Goal: Find specific page/section

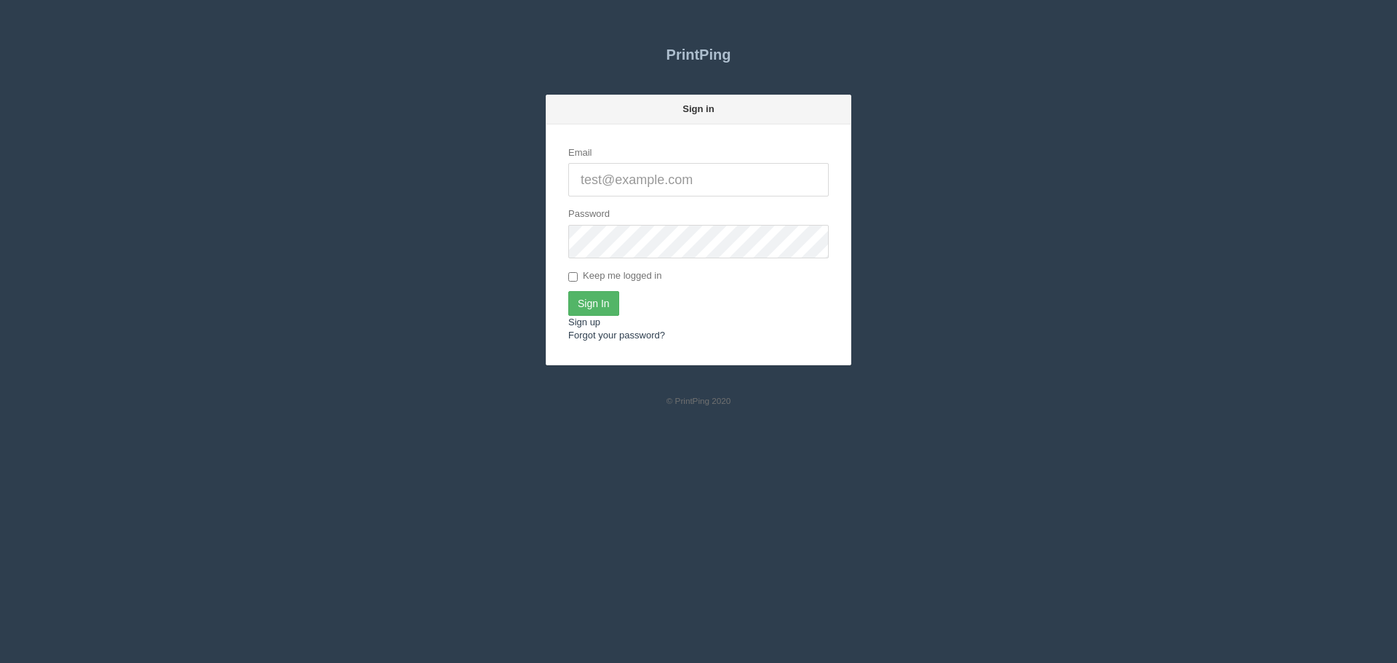
type input "[PERSON_NAME][EMAIL_ADDRESS][DOMAIN_NAME]"
click at [609, 296] on input "Sign In" at bounding box center [593, 303] width 51 height 25
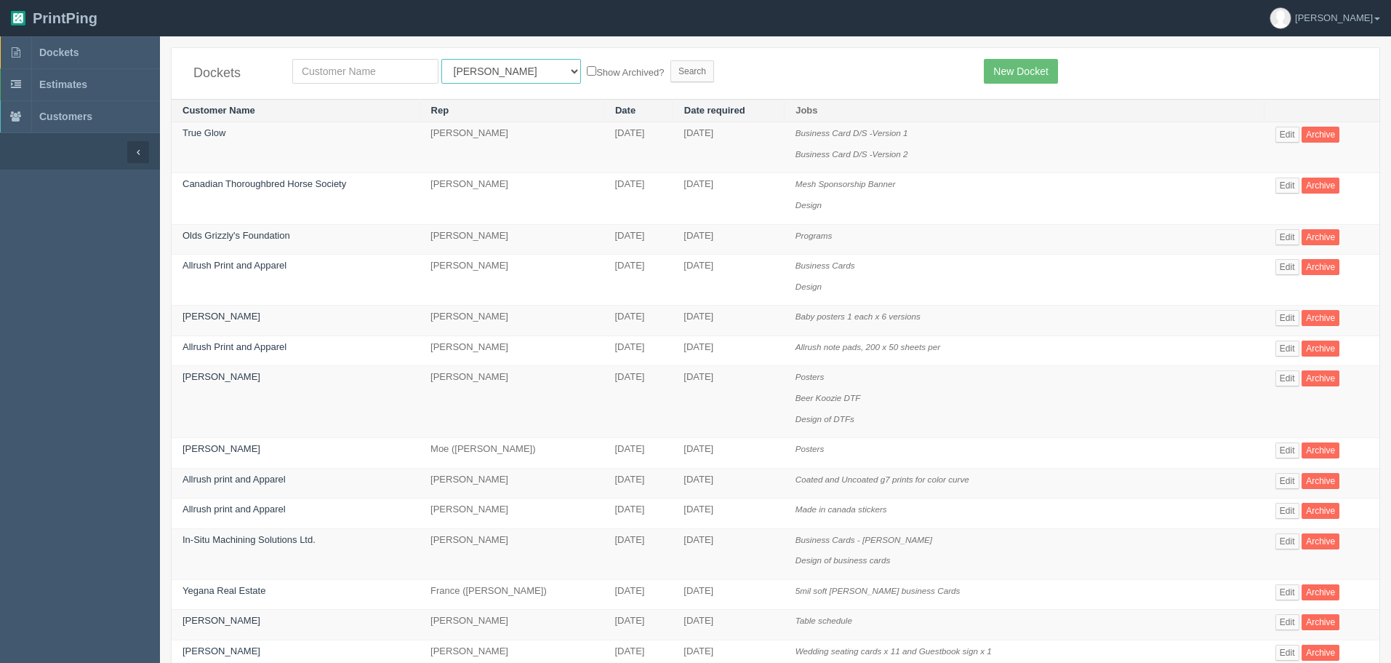
click at [488, 79] on select "All Users Ali Ali Test 1 Aly Amy Ankit Arif Brandon Dan France Greg Jim Mark Ma…" at bounding box center [512, 71] width 140 height 25
select select "8"
click at [442, 59] on select "All Users Ali Ali Test 1 Aly Amy Ankit Arif Brandon Dan France Greg Jim Mark Ma…" at bounding box center [512, 71] width 140 height 25
click at [399, 71] on input "text" at bounding box center [365, 71] width 146 height 25
type input "fall"
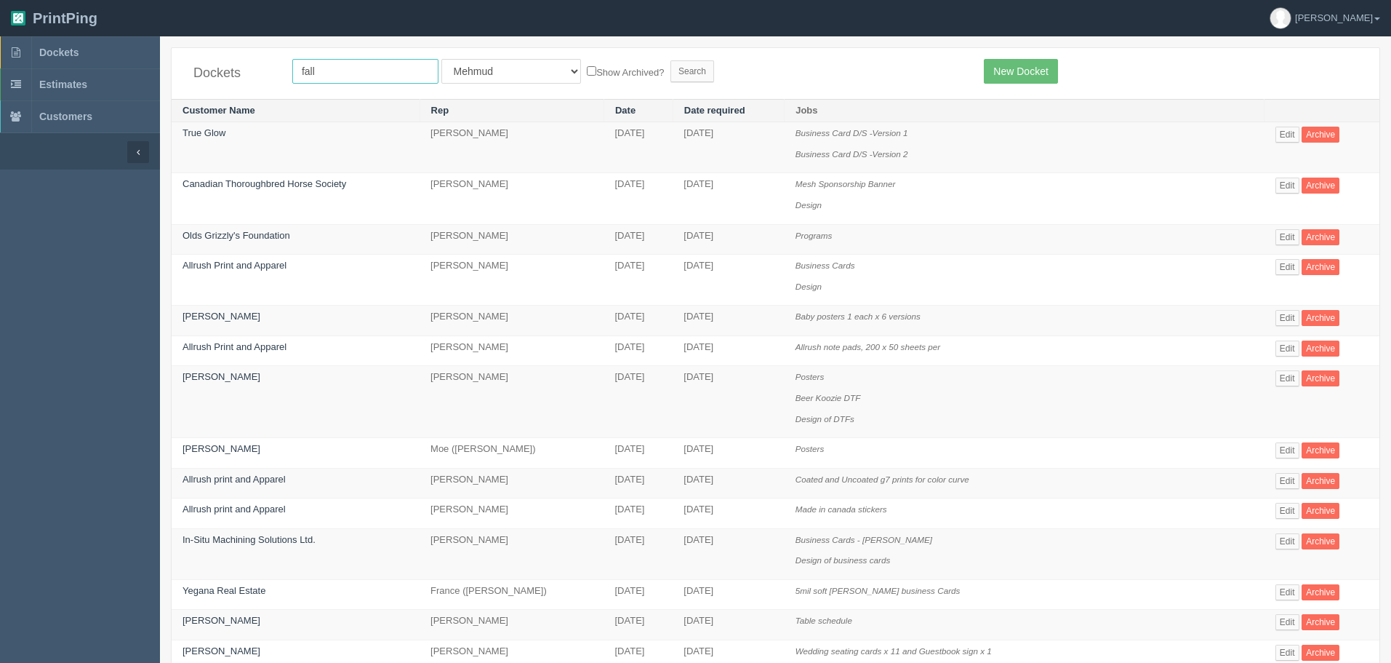
click at [671, 60] on input "Search" at bounding box center [693, 71] width 44 height 22
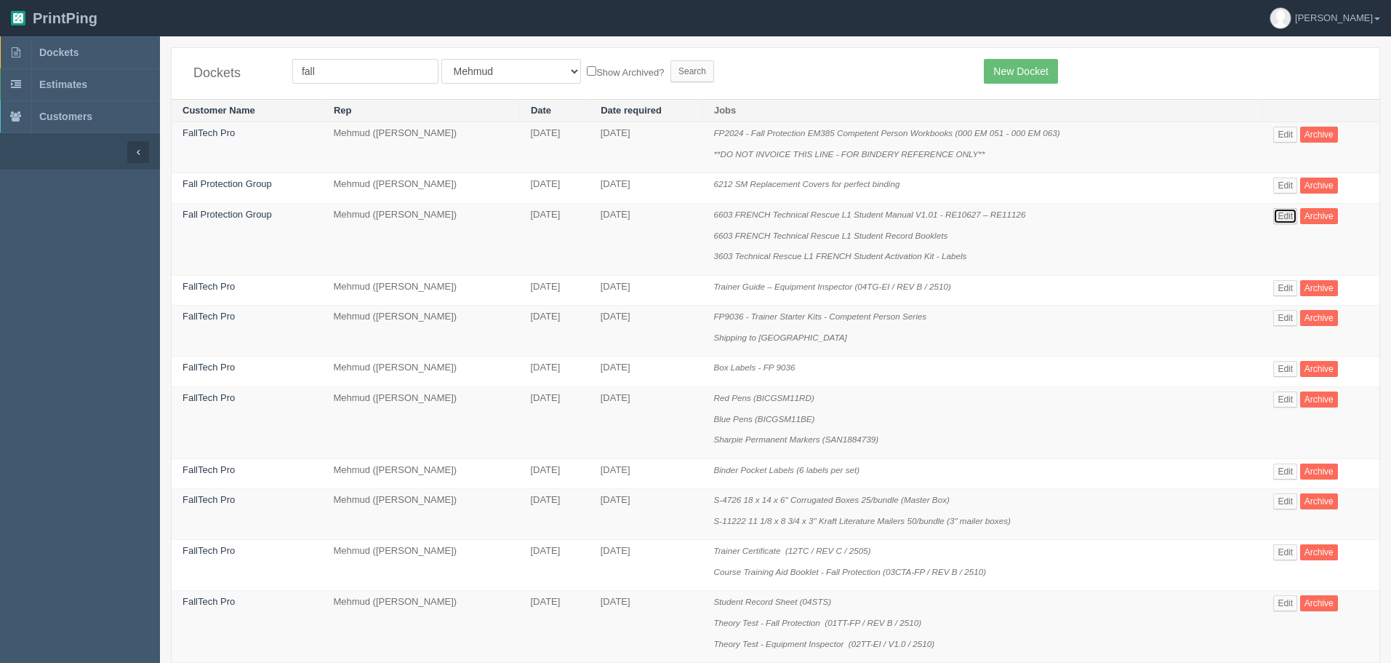
click at [1280, 217] on link "Edit" at bounding box center [1286, 216] width 24 height 16
